Goal: Find specific page/section: Find specific page/section

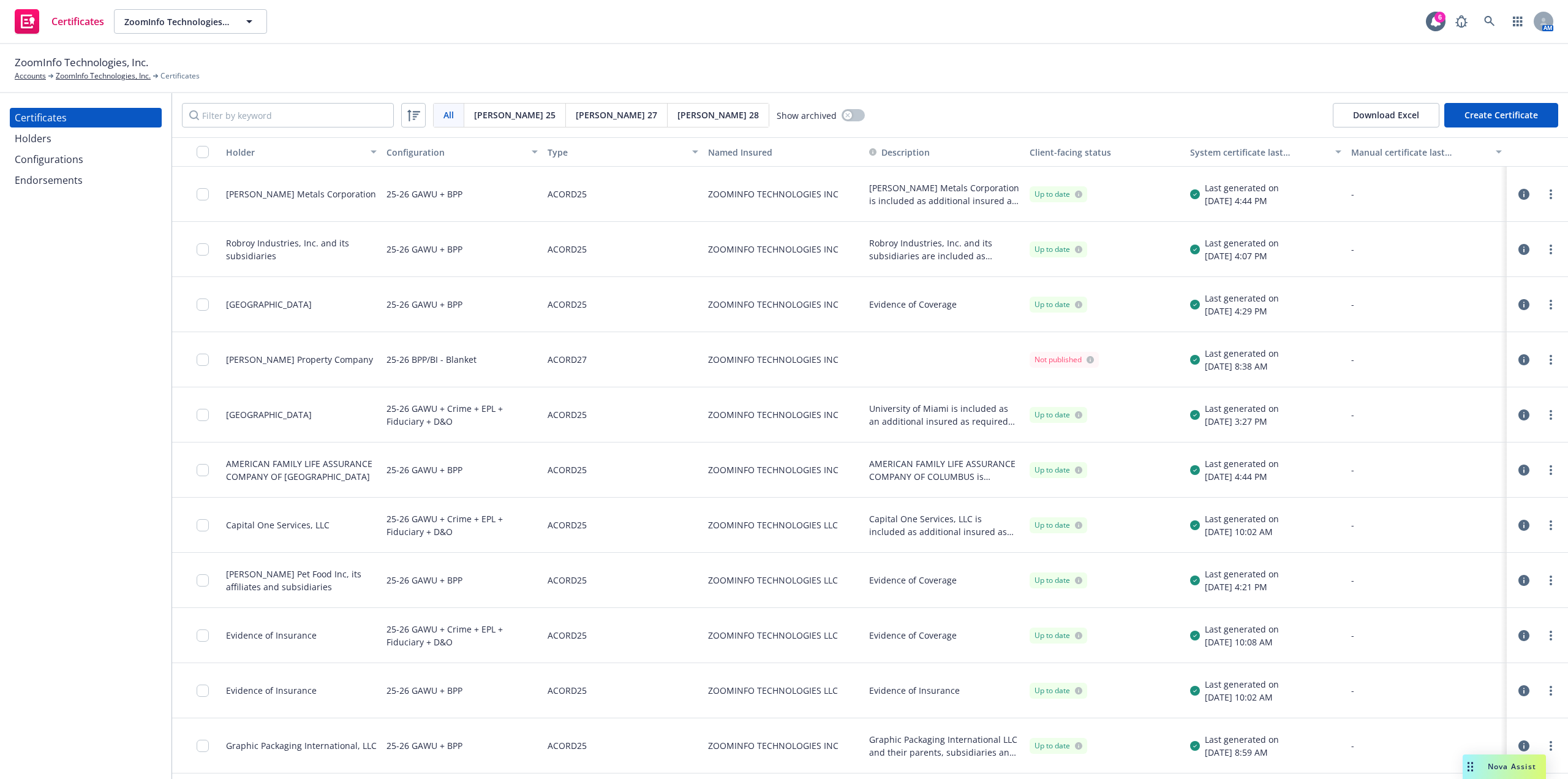
drag, startPoint x: 0, startPoint y: 0, endPoint x: 844, endPoint y: 106, distance: 850.6
click at [898, 101] on div "All All Acord 25 Acord 27 Acord 28 Show archived Download Excel Create Certific…" at bounding box center [870, 115] width 1396 height 44
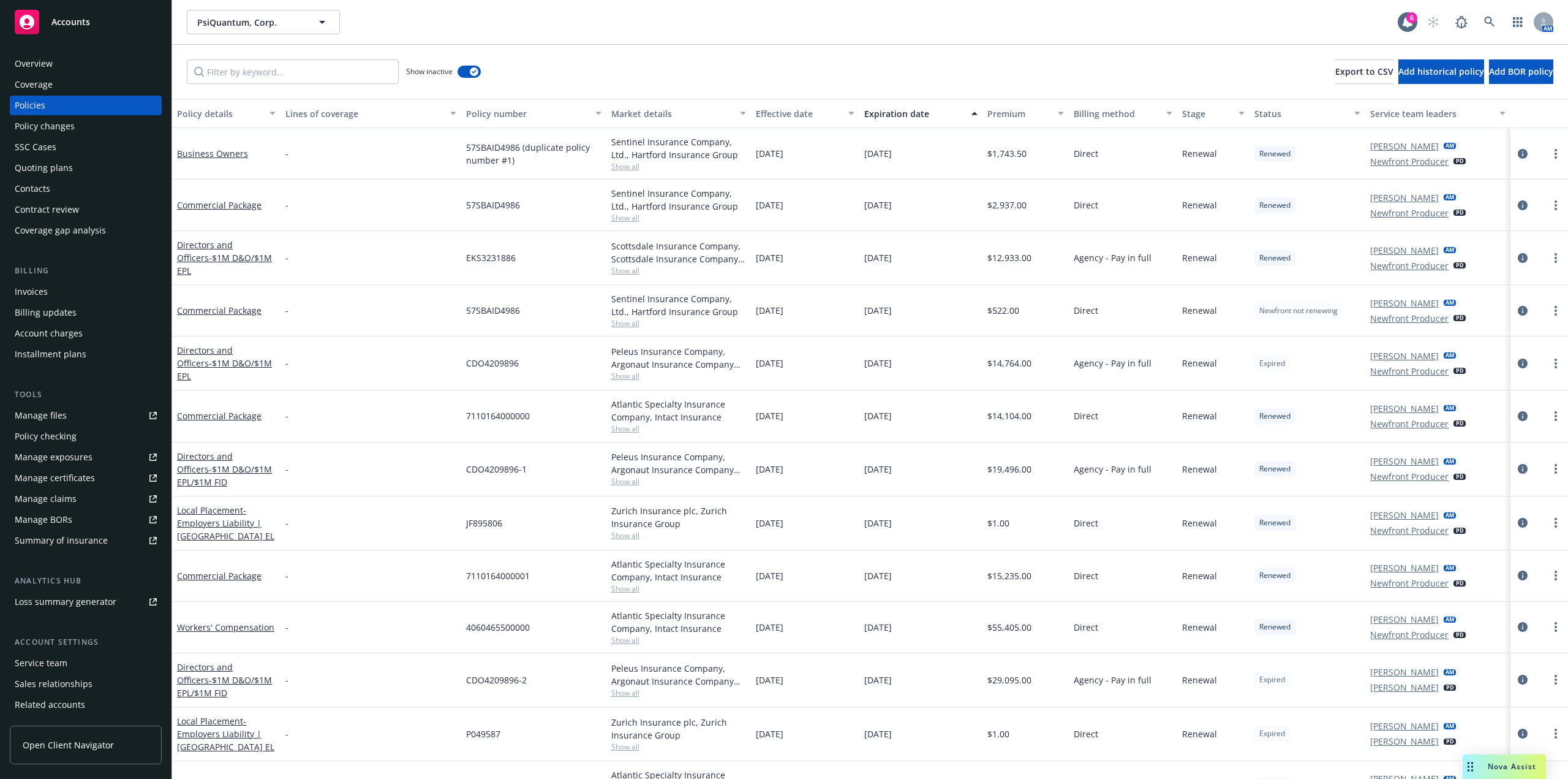
click at [149, 480] on icon at bounding box center [153, 478] width 7 height 7
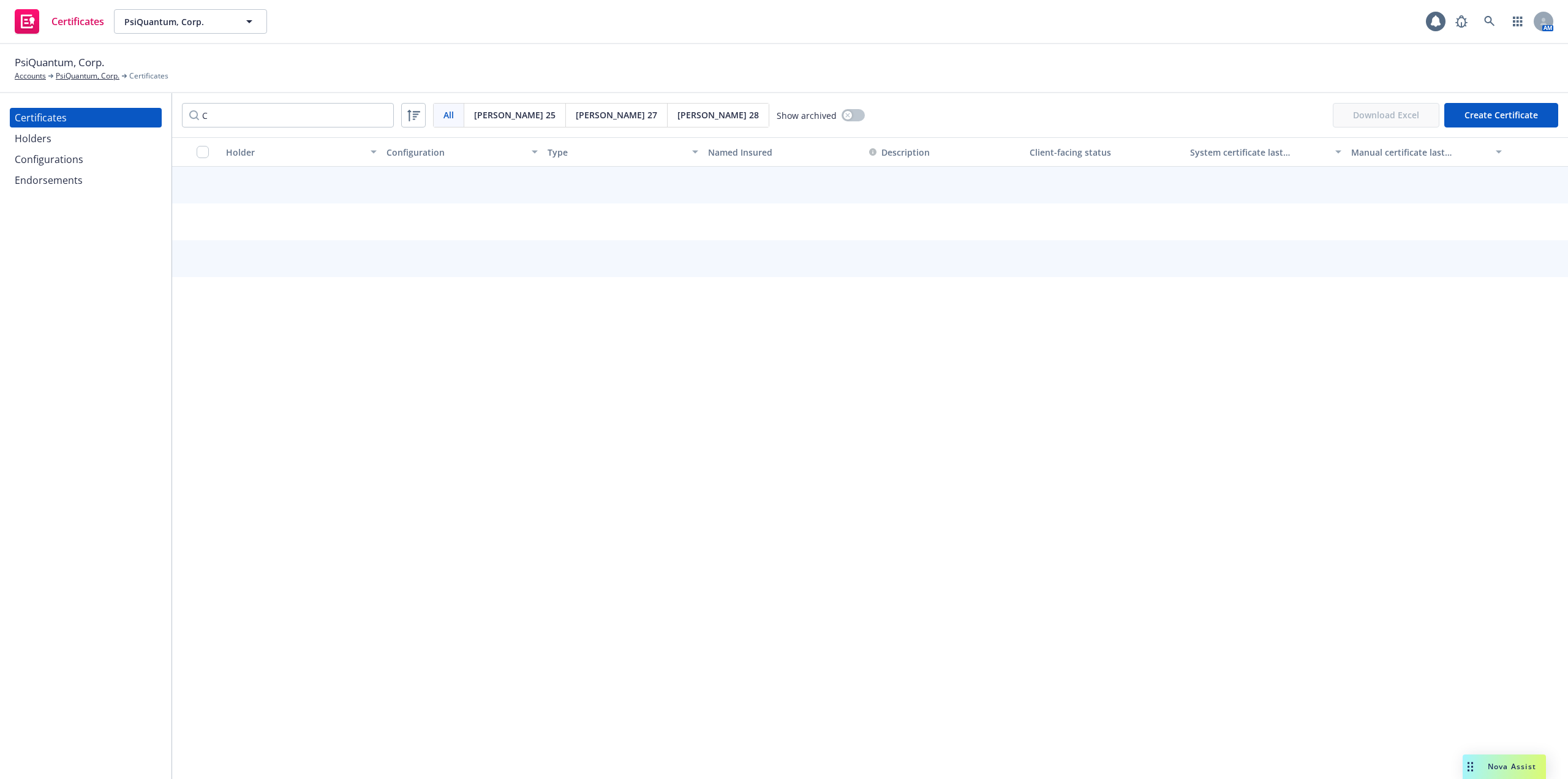
type input "CV"
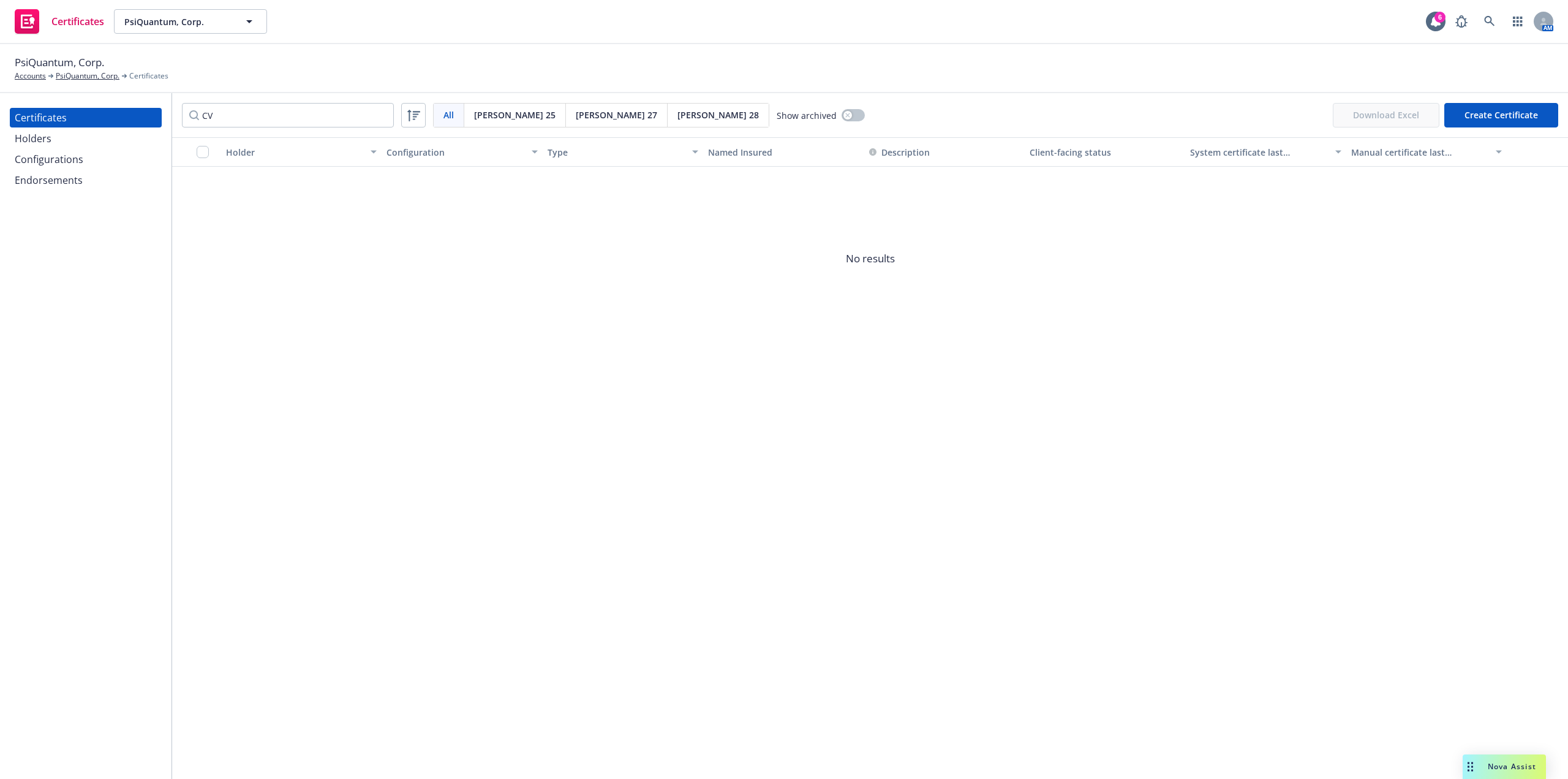
drag, startPoint x: 270, startPoint y: 119, endPoint x: 170, endPoint y: 123, distance: 100.1
click at [170, 123] on div "Certificates Holders Configurations Endorsements CV All All [PERSON_NAME] 25 [P…" at bounding box center [784, 436] width 1568 height 686
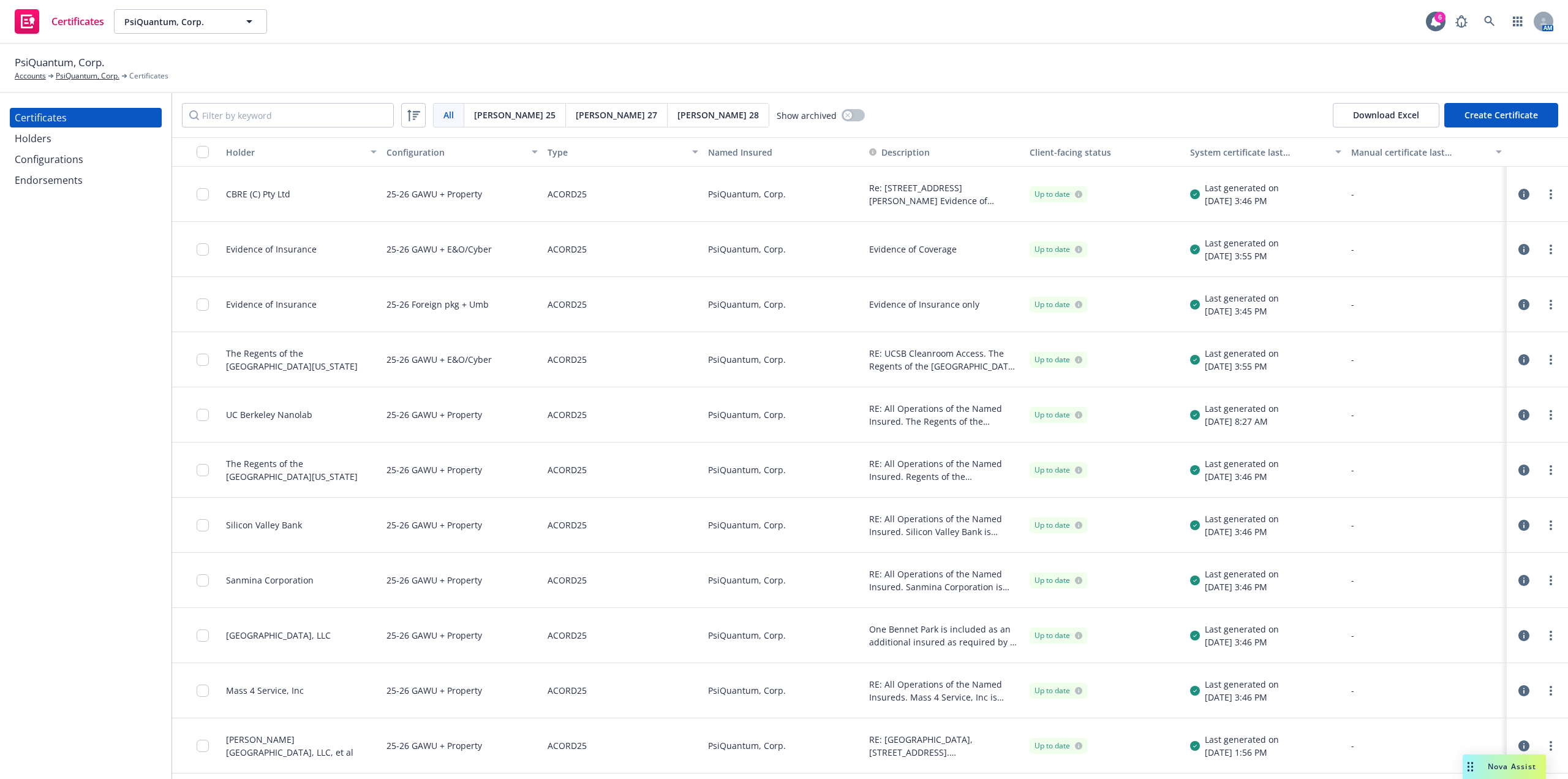
click at [77, 138] on div "Holders" at bounding box center [86, 138] width 142 height 20
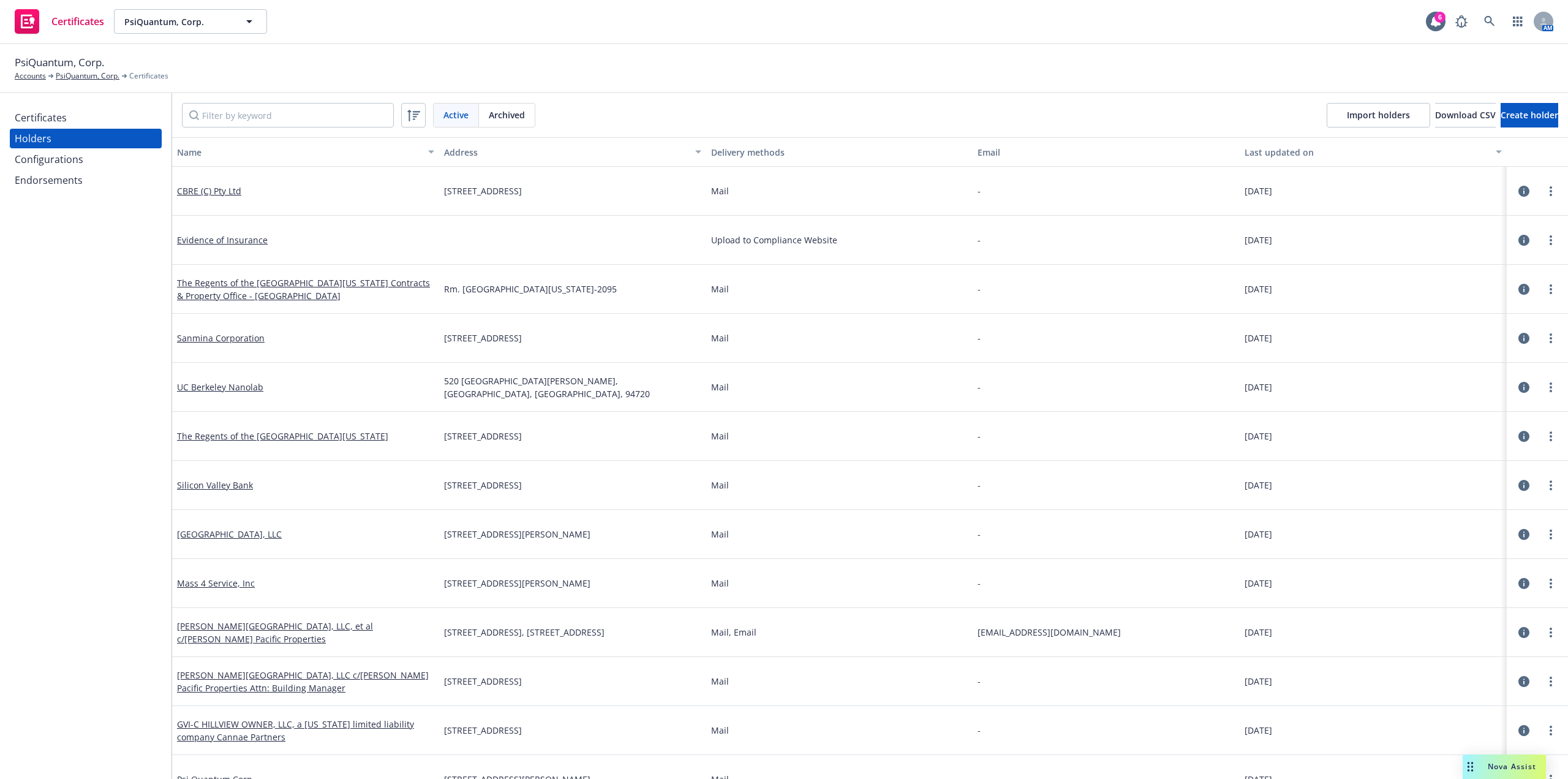
click at [67, 124] on div "Certificates" at bounding box center [86, 118] width 142 height 20
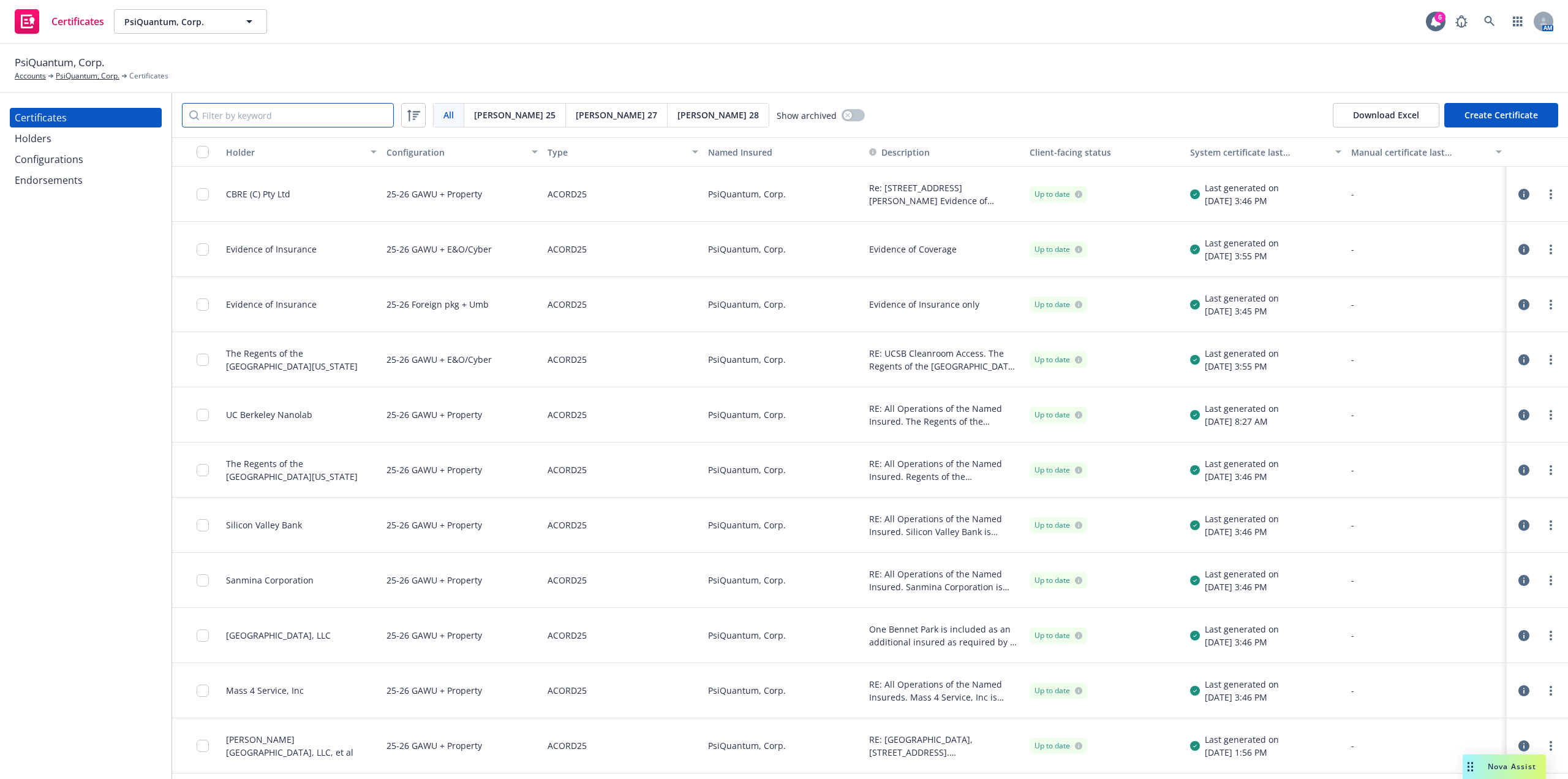
click at [278, 106] on input "Filter by keyword" at bounding box center [288, 115] width 212 height 25
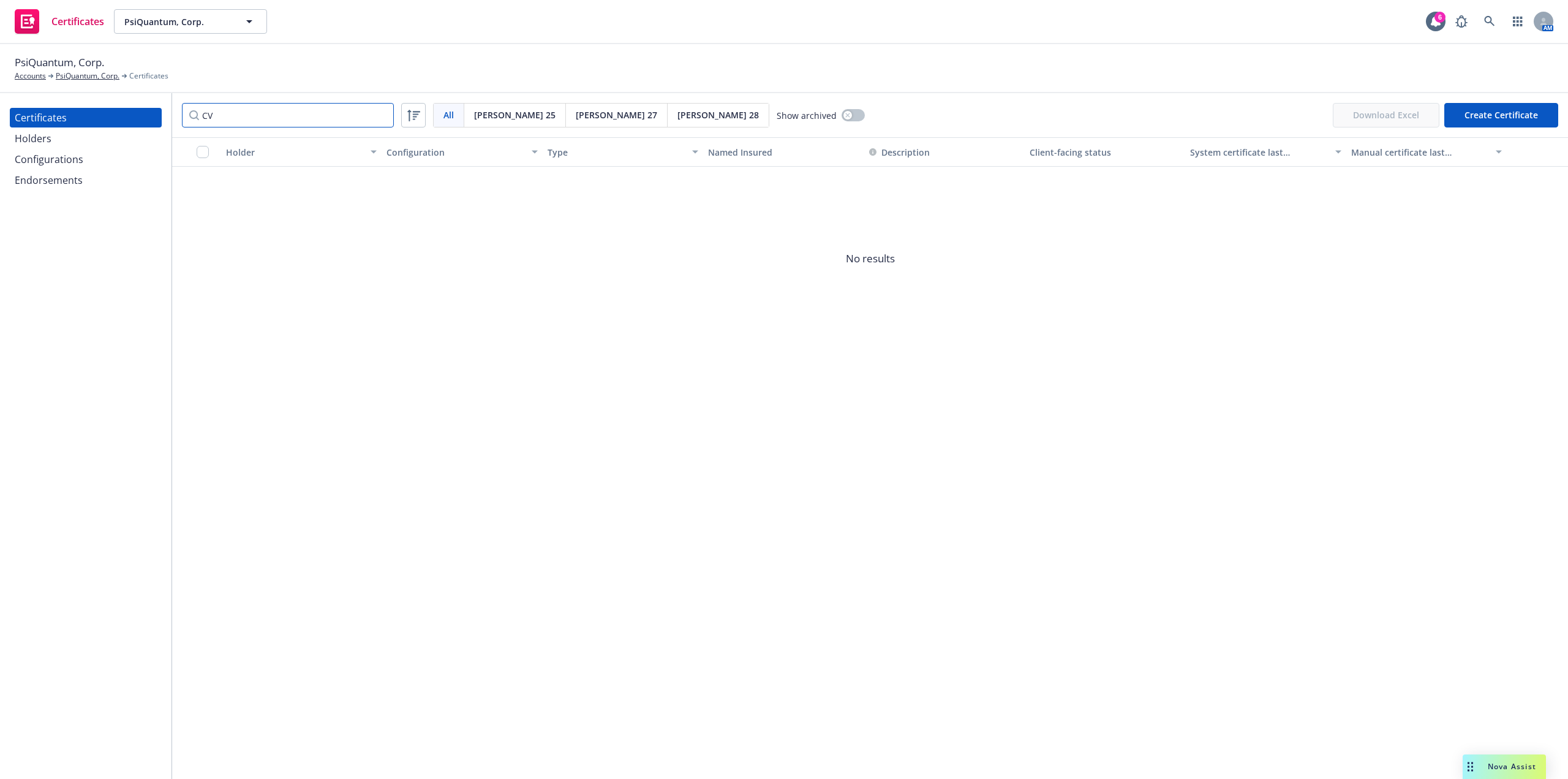
type input "C"
